Goal: Information Seeking & Learning: Understand process/instructions

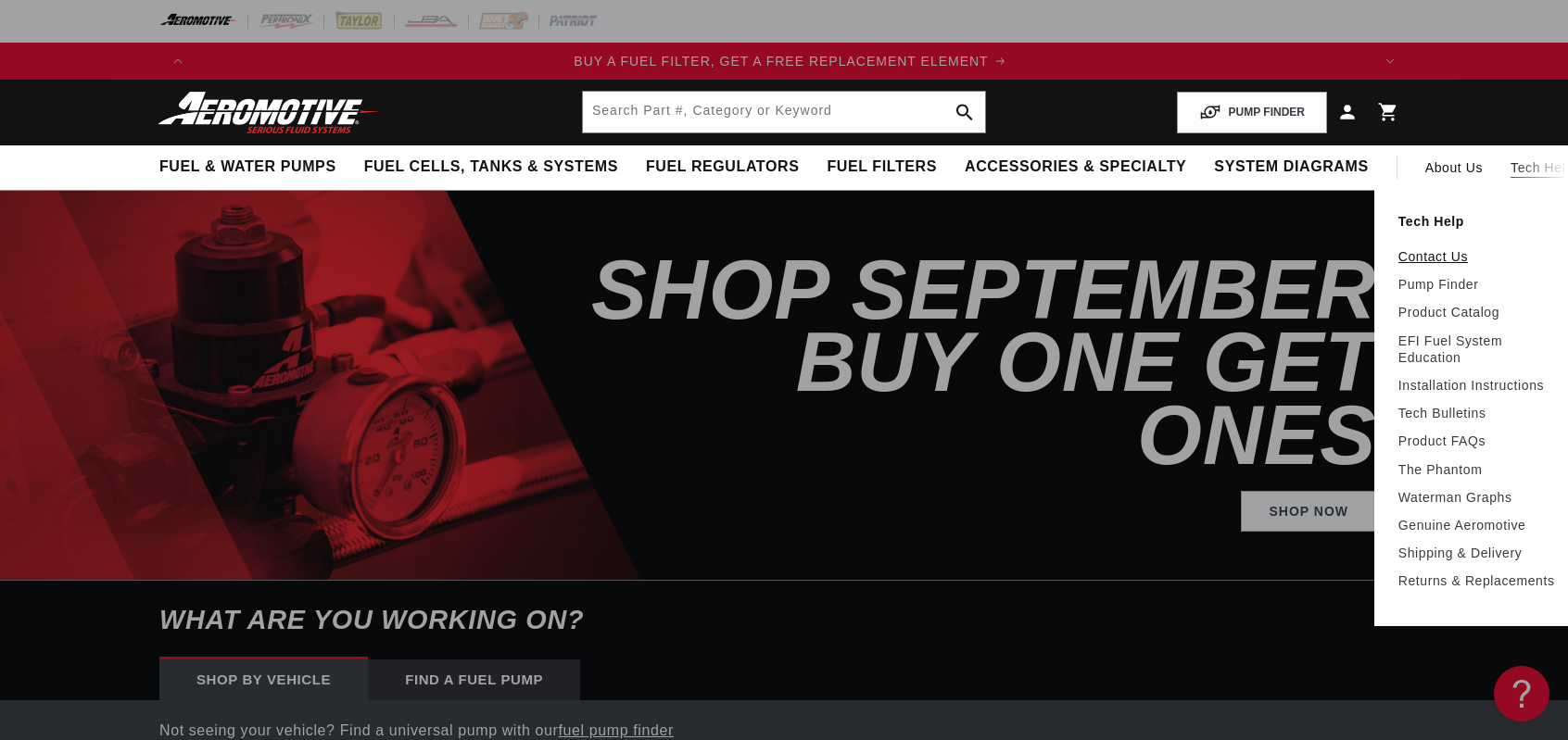
scroll to position [0, 1175]
click at [1398, 258] on link "Contact Us" at bounding box center [1481, 257] width 165 height 17
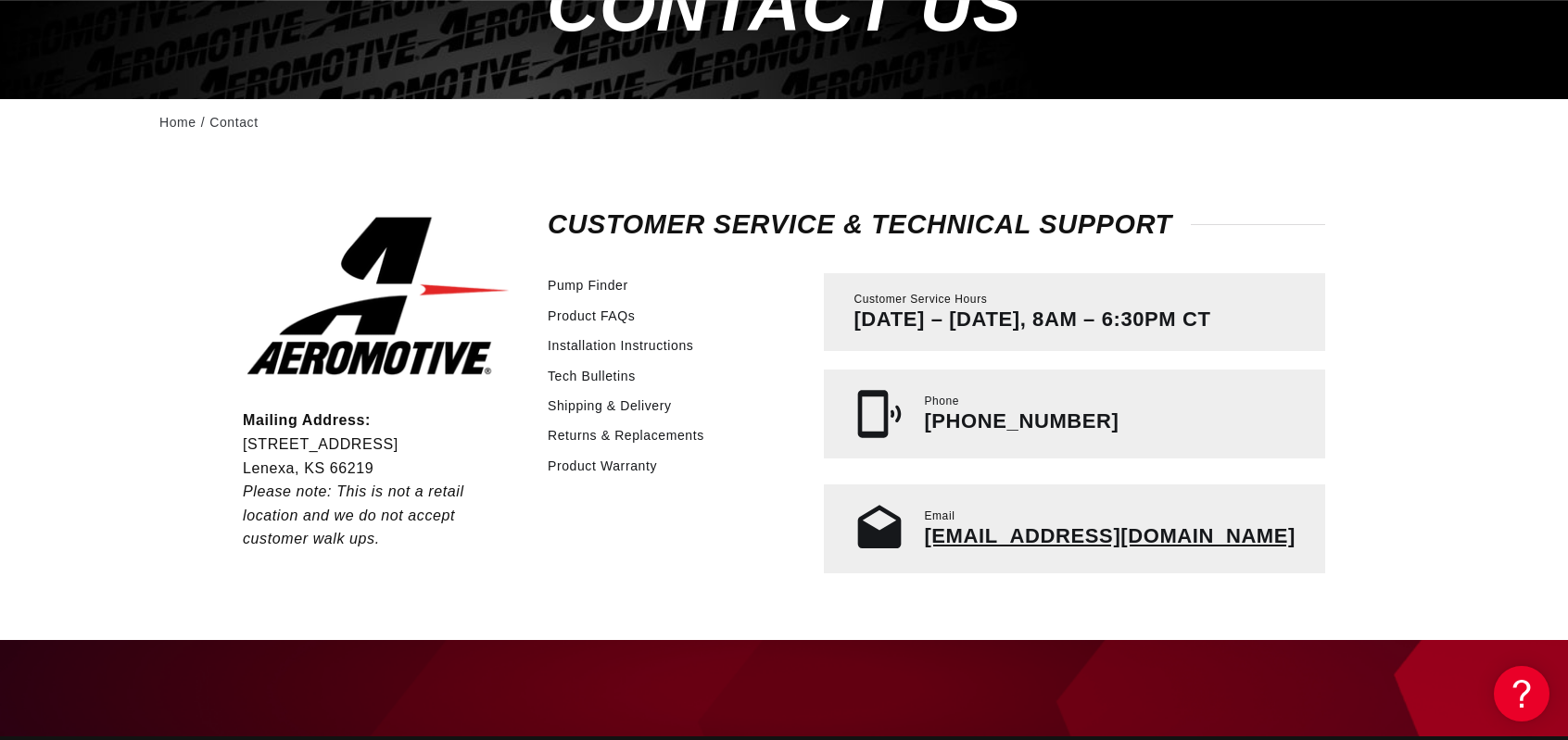
scroll to position [0, 1175]
click at [620, 378] on link "Tech Bulletins" at bounding box center [591, 377] width 88 height 21
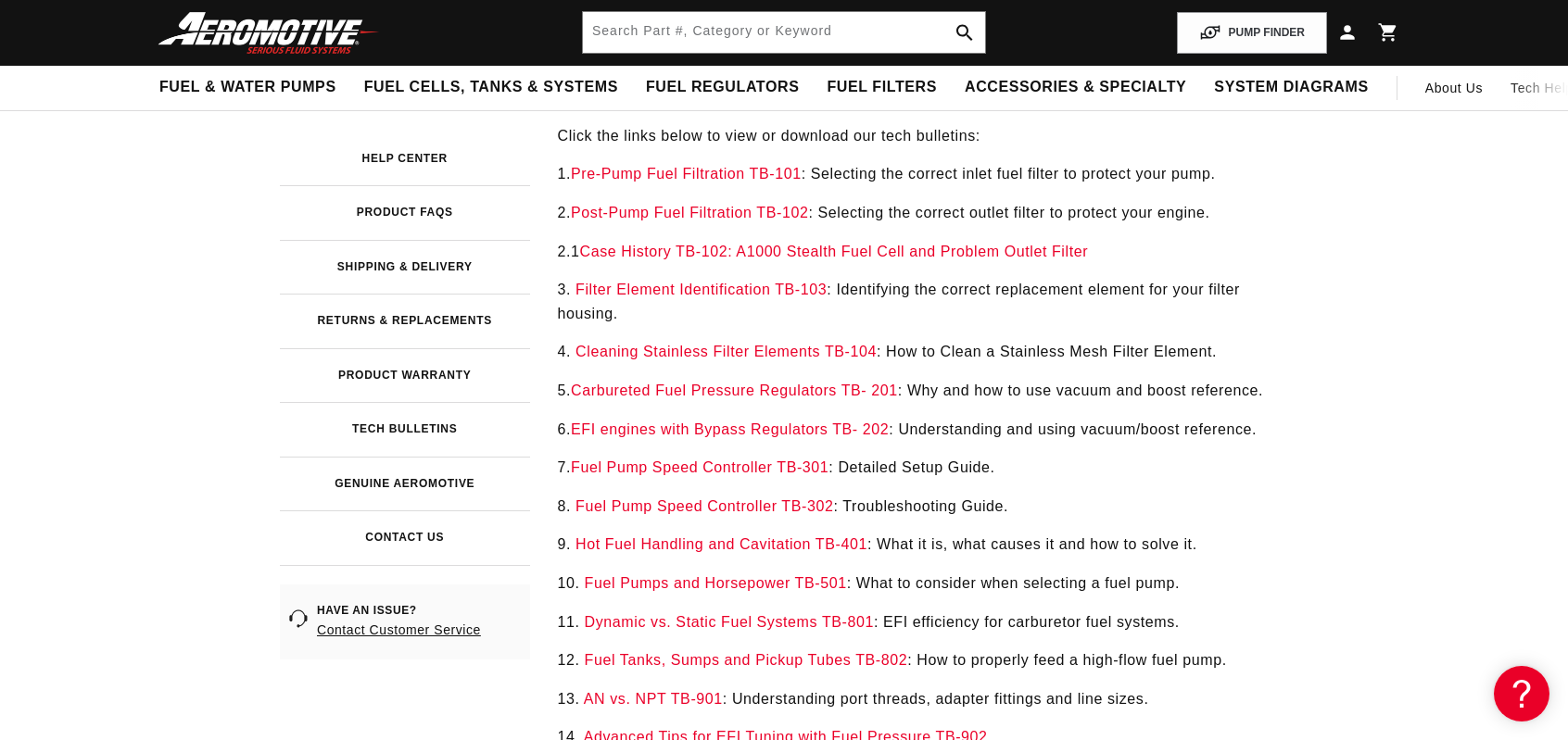
scroll to position [0, 2350]
click at [411, 370] on h3 "Product Warranty" at bounding box center [405, 375] width 133 height 10
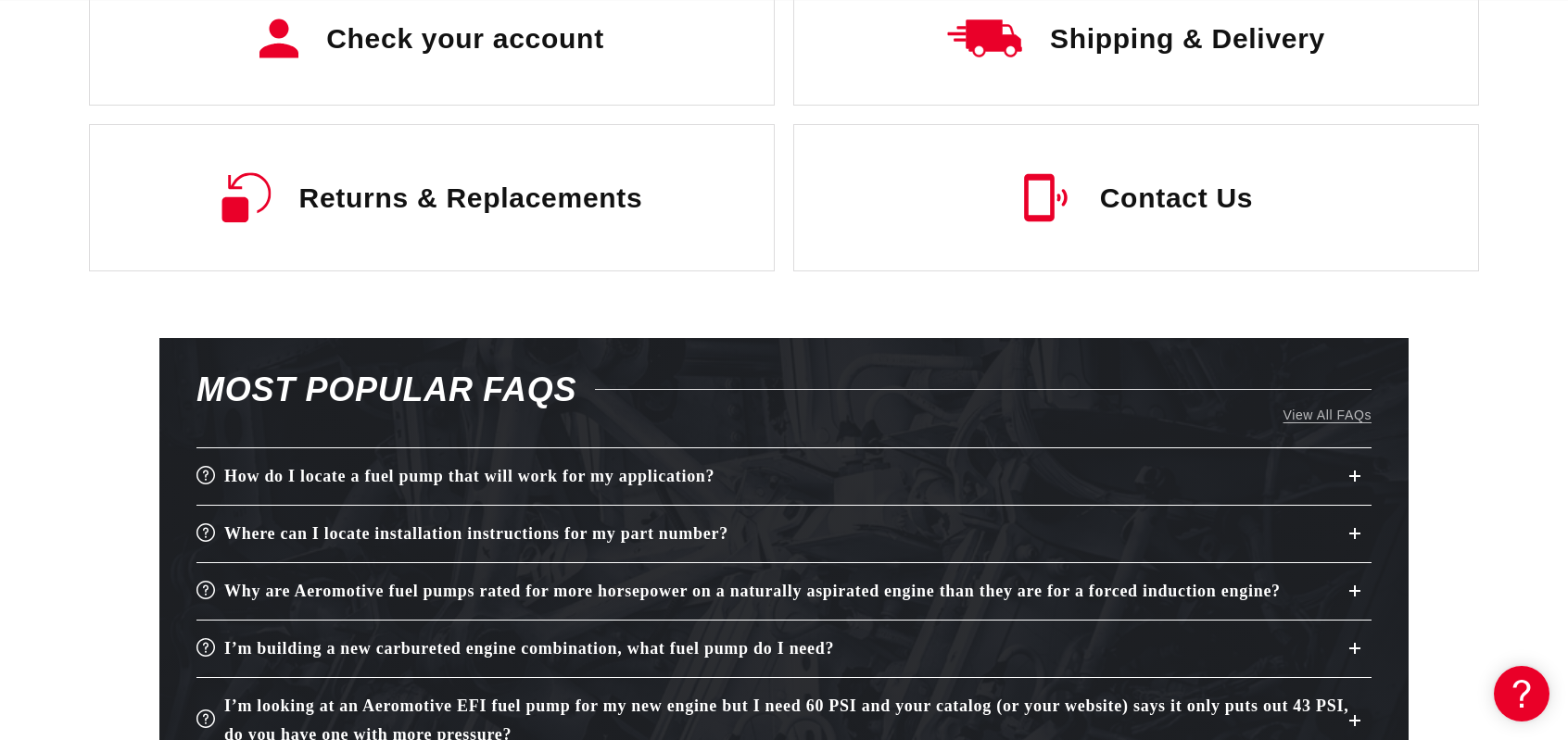
scroll to position [0, 2350]
click at [1352, 470] on icon at bounding box center [1355, 476] width 11 height 11
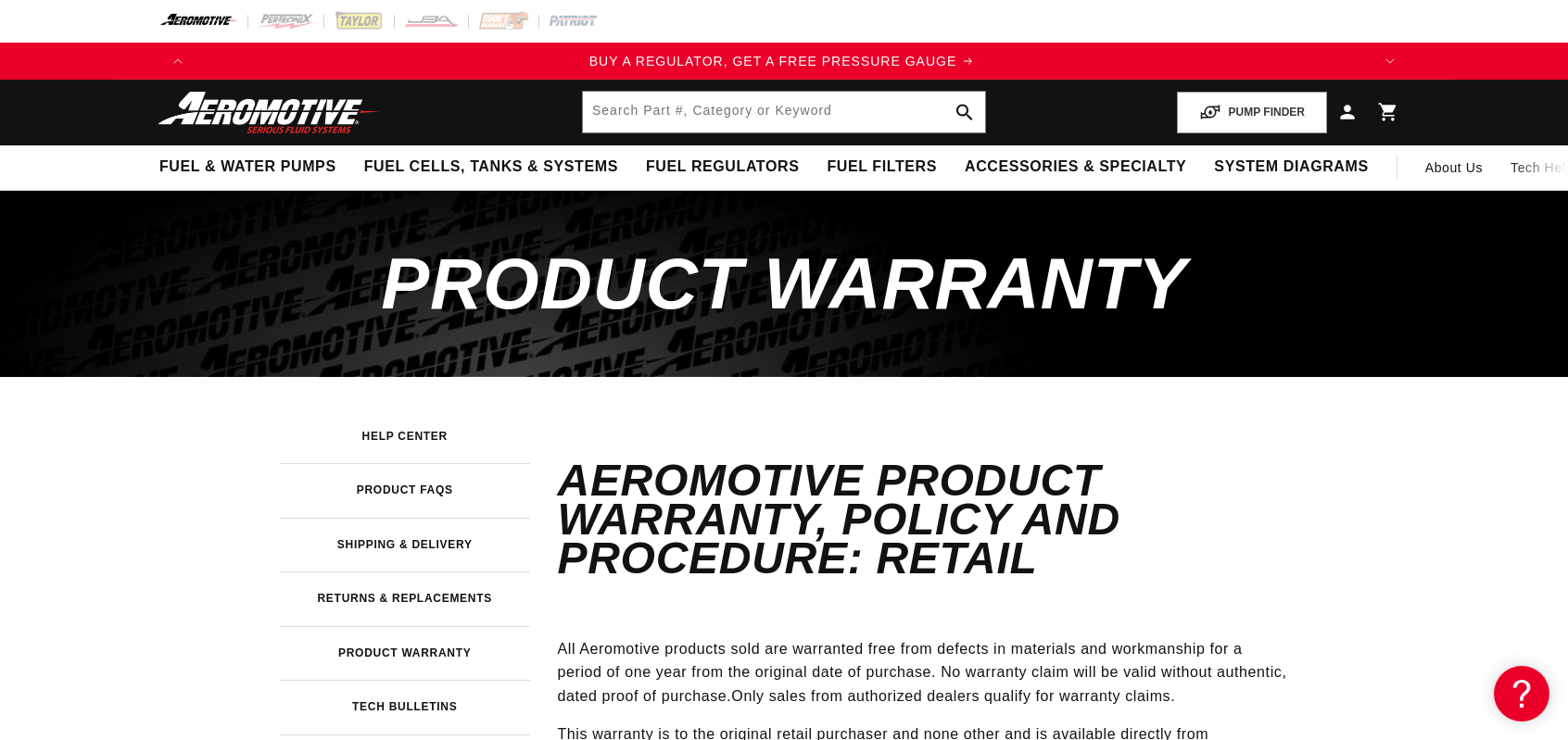
scroll to position [0, 0]
